Goal: Task Accomplishment & Management: Manage account settings

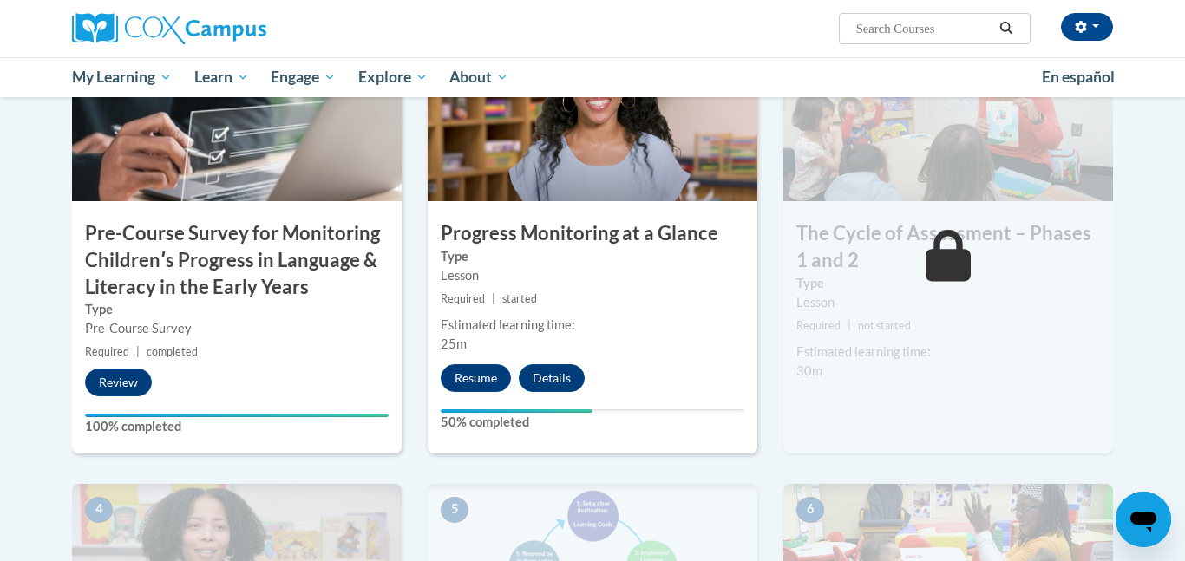
scroll to position [475, 0]
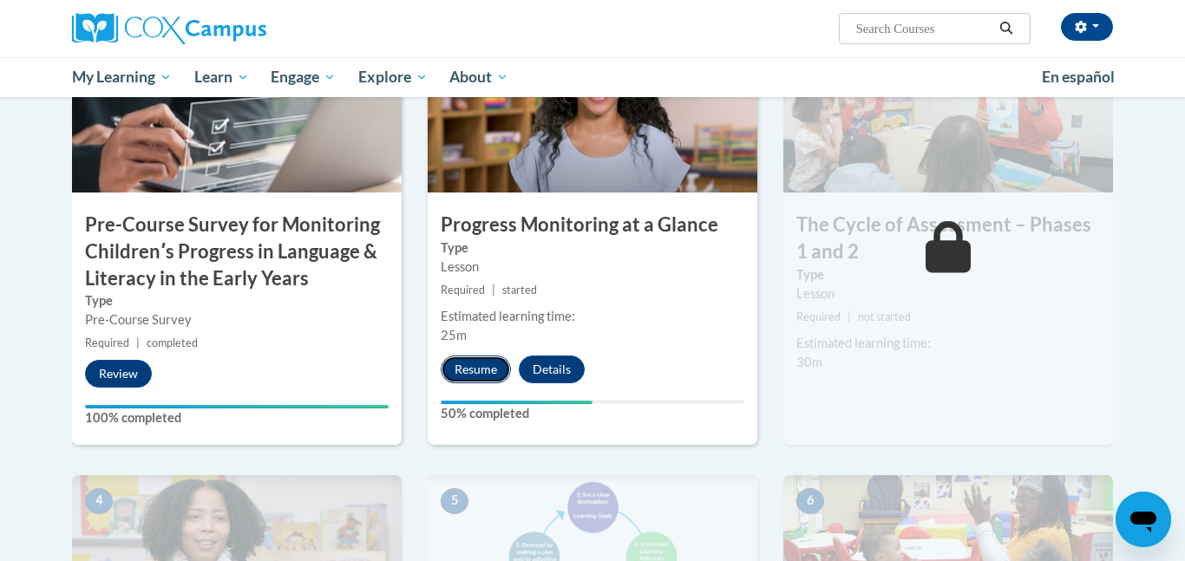
click at [478, 371] on button "Resume" at bounding box center [476, 370] width 70 height 28
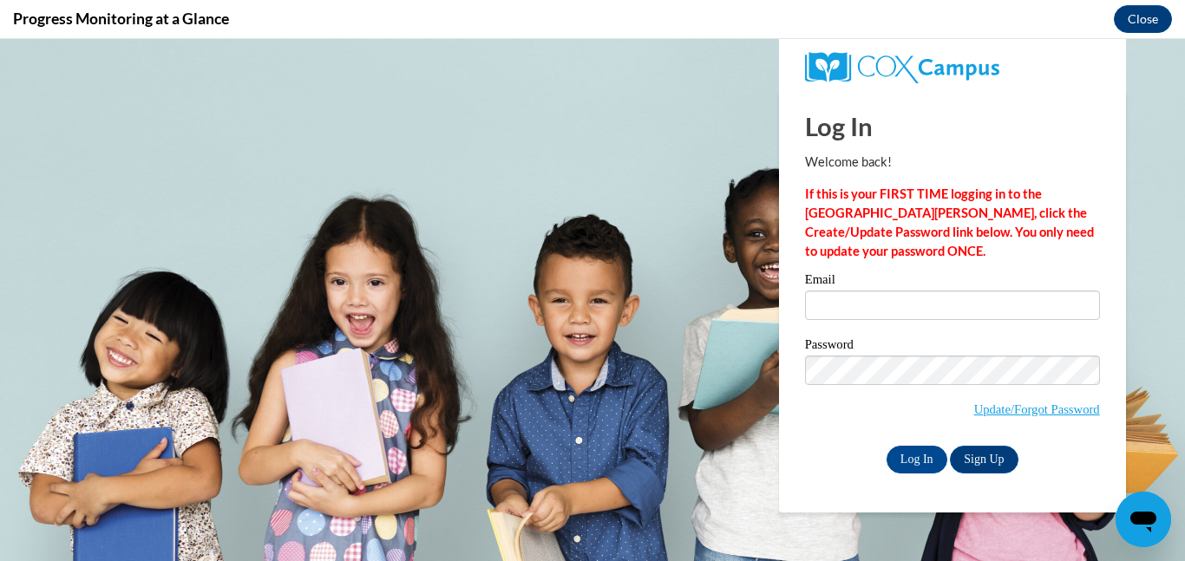
scroll to position [0, 0]
click at [812, 306] on input "Email" at bounding box center [952, 305] width 295 height 29
type input "bdeeds@cwls.us"
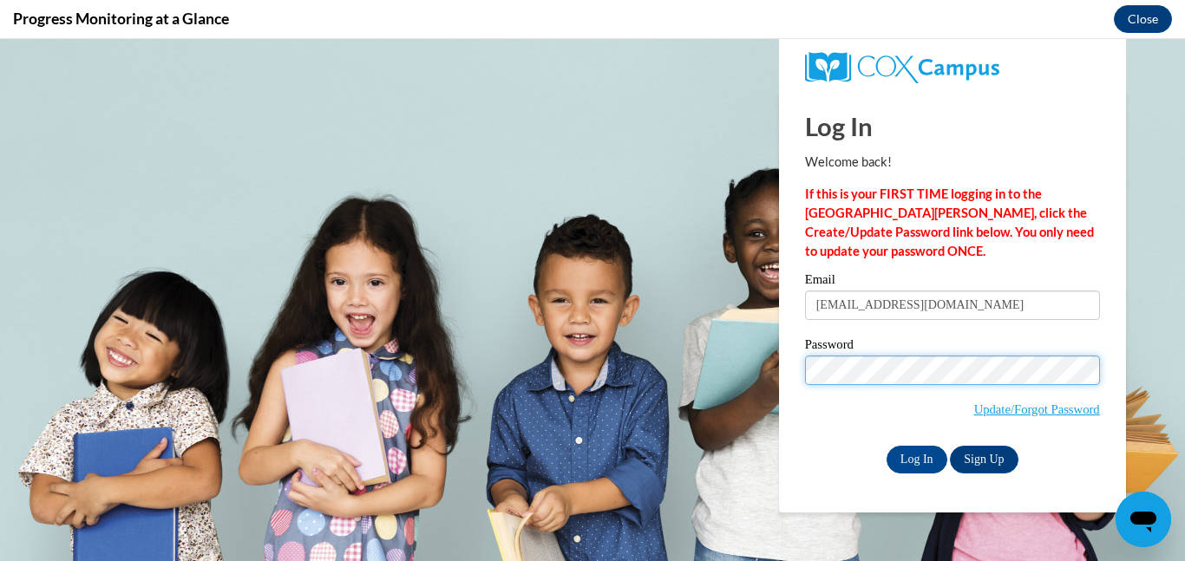
click at [887, 446] on input "Log In" at bounding box center [917, 460] width 61 height 28
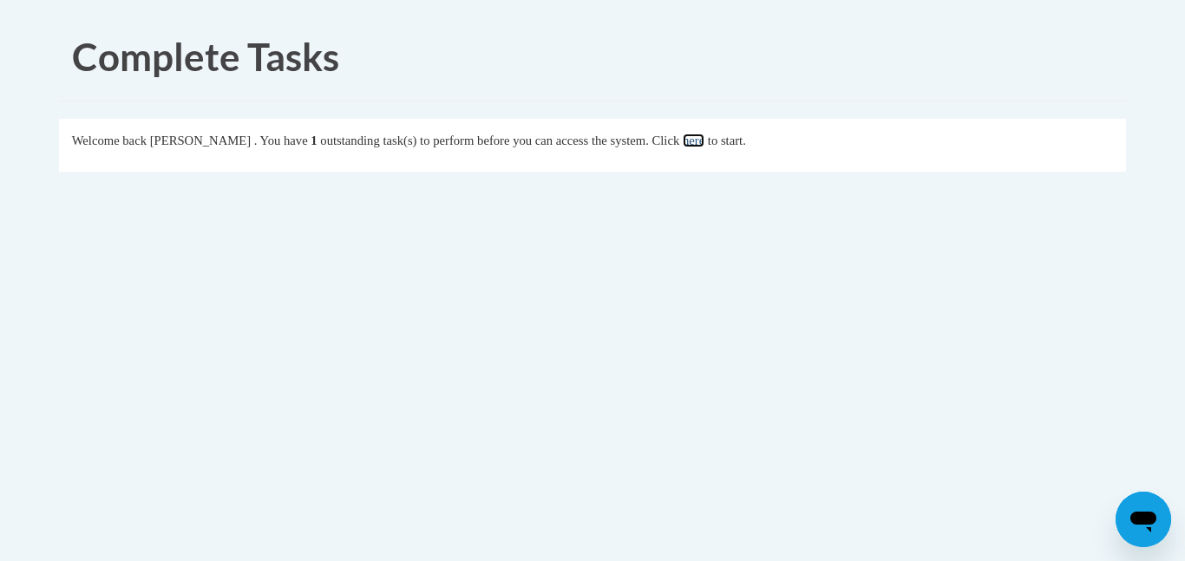
click at [704, 141] on link "here" at bounding box center [694, 141] width 22 height 14
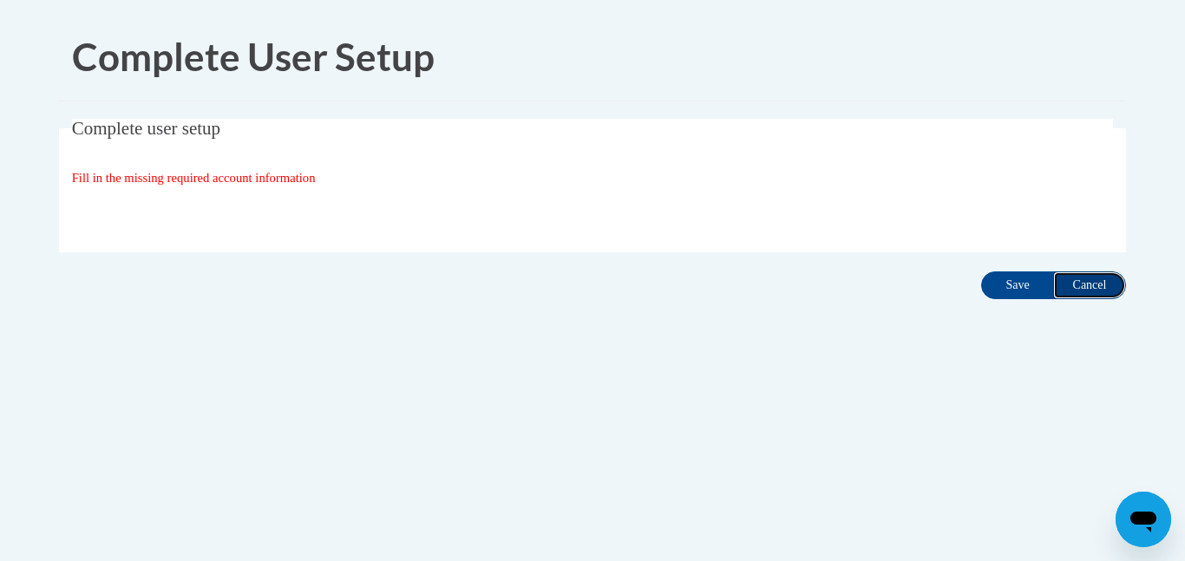
click at [1091, 285] on input "Cancel" at bounding box center [1089, 286] width 73 height 28
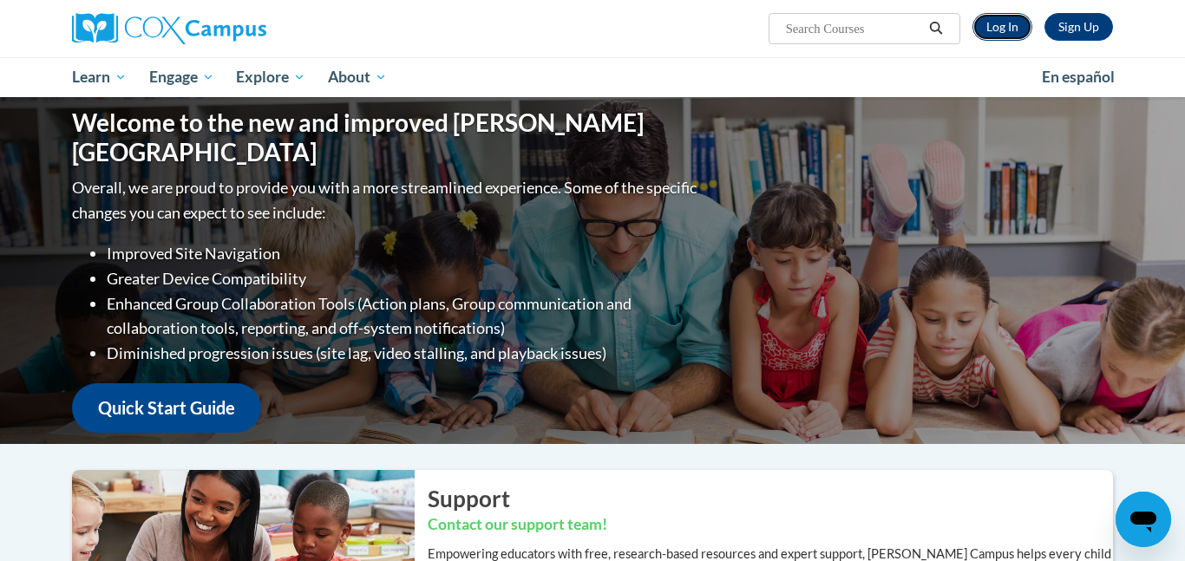
click at [1005, 33] on link "Log In" at bounding box center [1002, 27] width 60 height 28
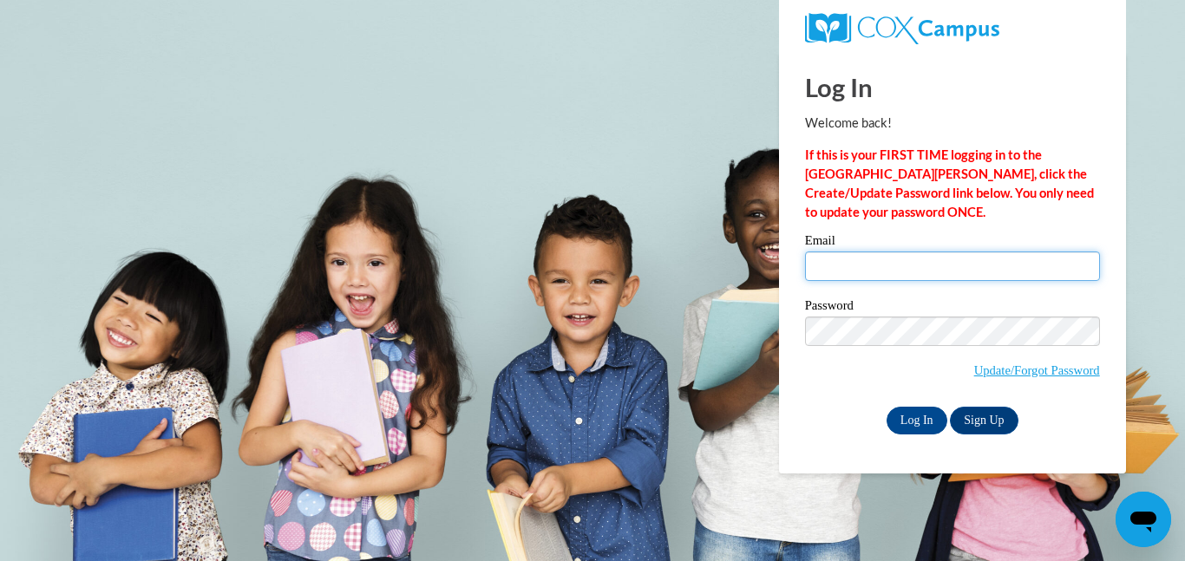
click at [990, 268] on input "Email" at bounding box center [952, 266] width 295 height 29
type input "bdeeds@cwls.us"
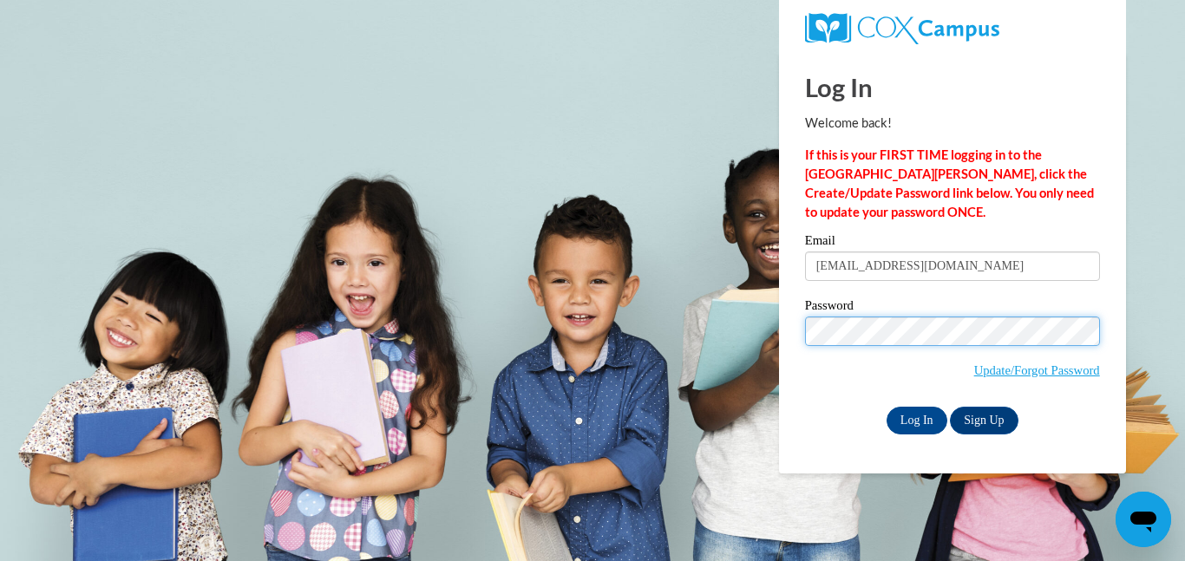
click at [887, 407] on input "Log In" at bounding box center [917, 421] width 61 height 28
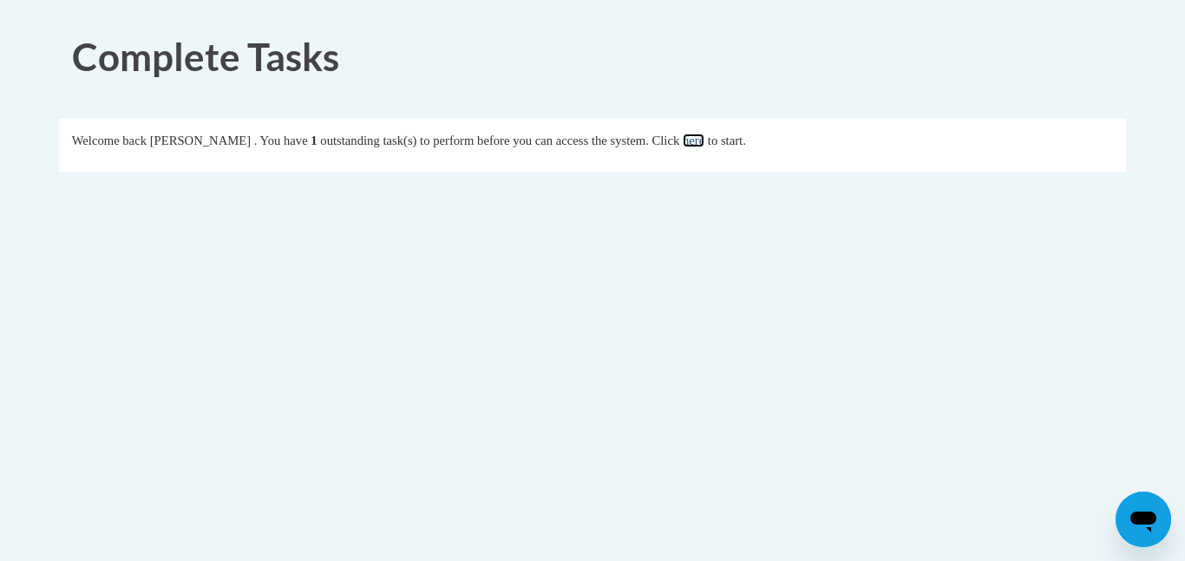
click at [704, 141] on link "here" at bounding box center [694, 141] width 22 height 14
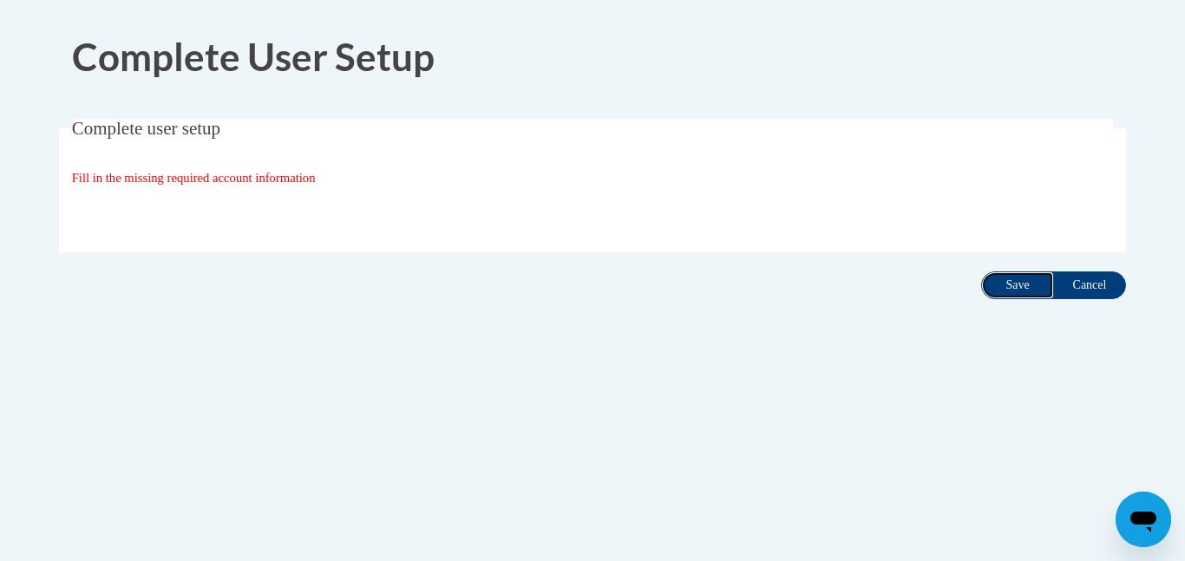
click at [1022, 293] on input "Save" at bounding box center [1017, 286] width 73 height 28
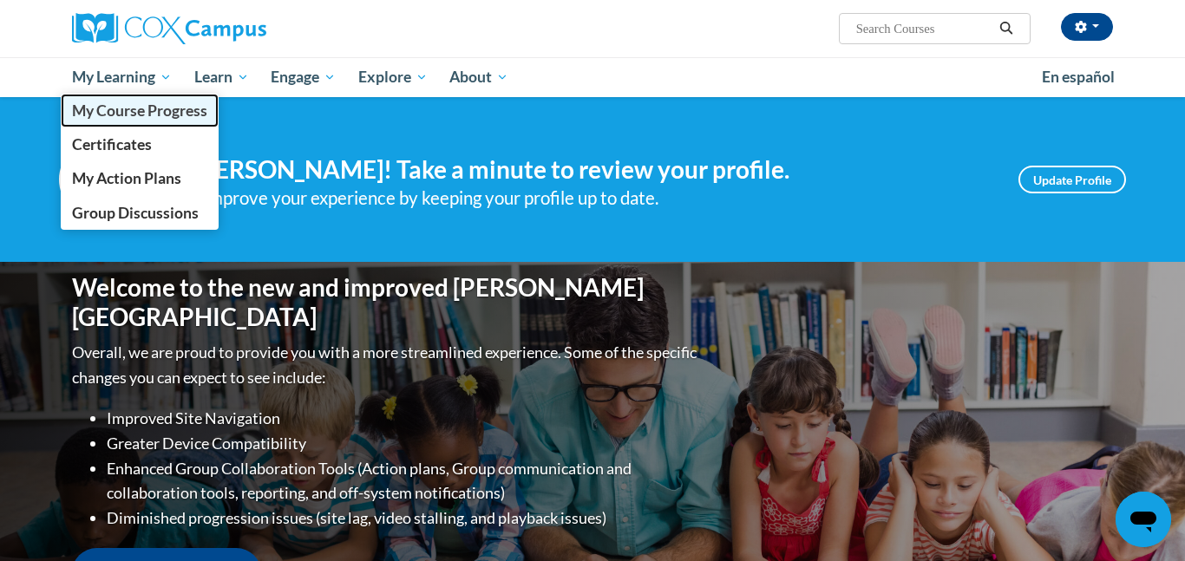
click at [126, 117] on span "My Course Progress" at bounding box center [139, 111] width 135 height 18
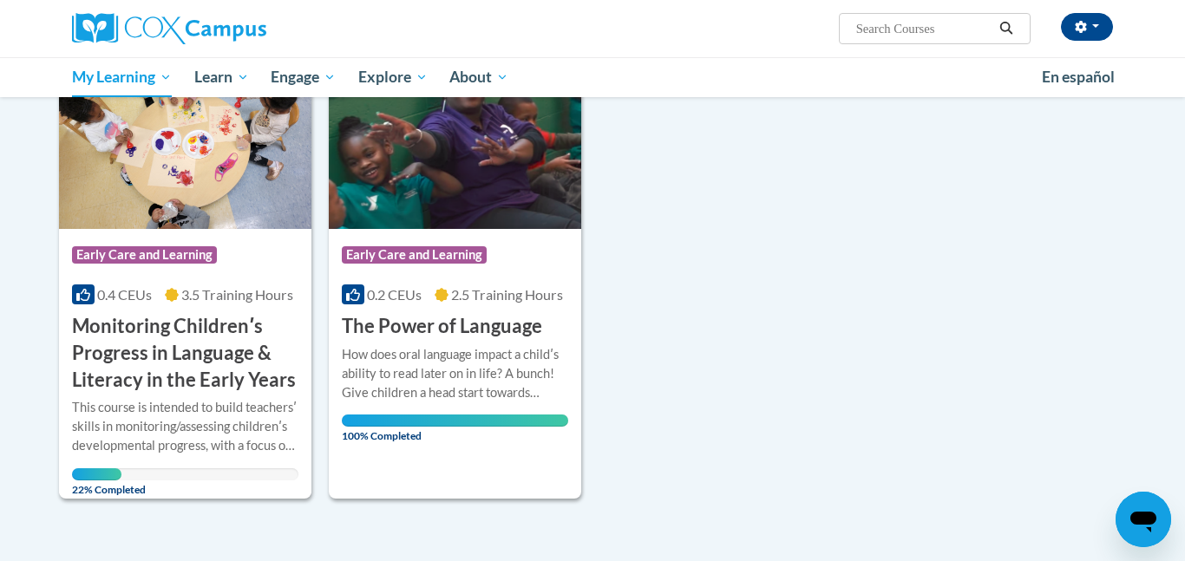
scroll to position [287, 0]
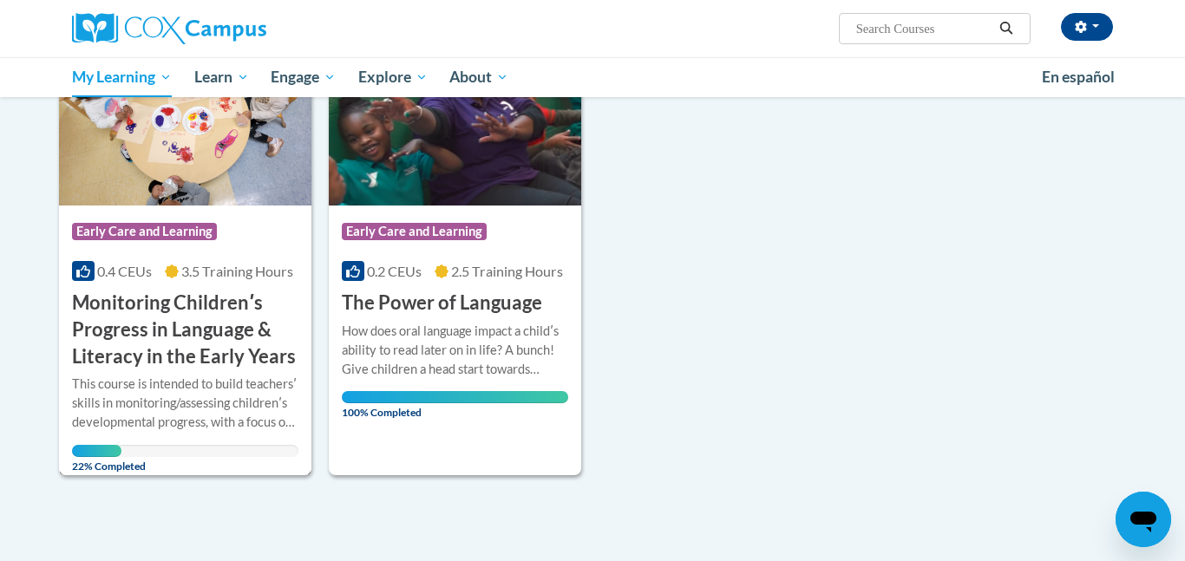
click at [175, 323] on h3 "Monitoring Childrenʹs Progress in Language & Literacy in the Early Years" at bounding box center [185, 330] width 226 height 80
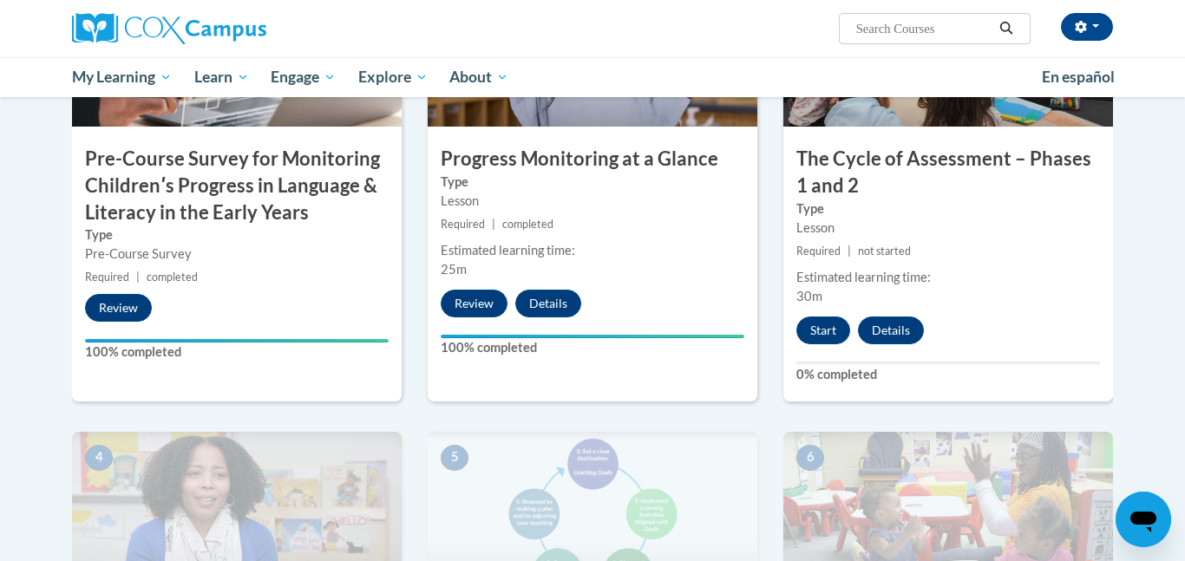
scroll to position [547, 0]
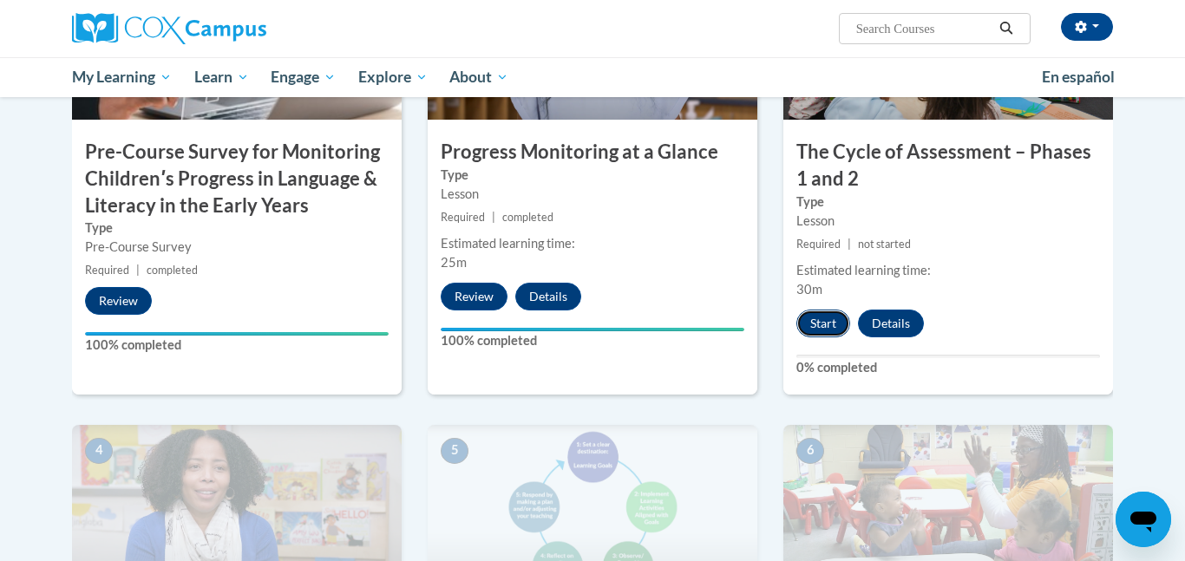
click at [837, 323] on button "Start" at bounding box center [823, 324] width 54 height 28
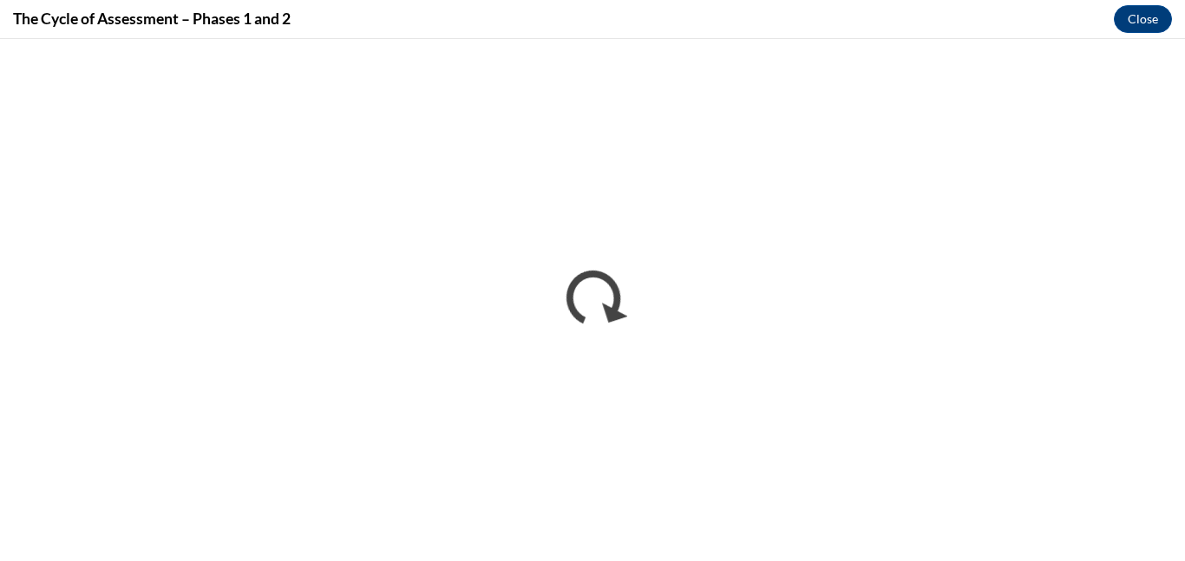
scroll to position [0, 0]
